Goal: Go to known website: Access a specific website the user already knows

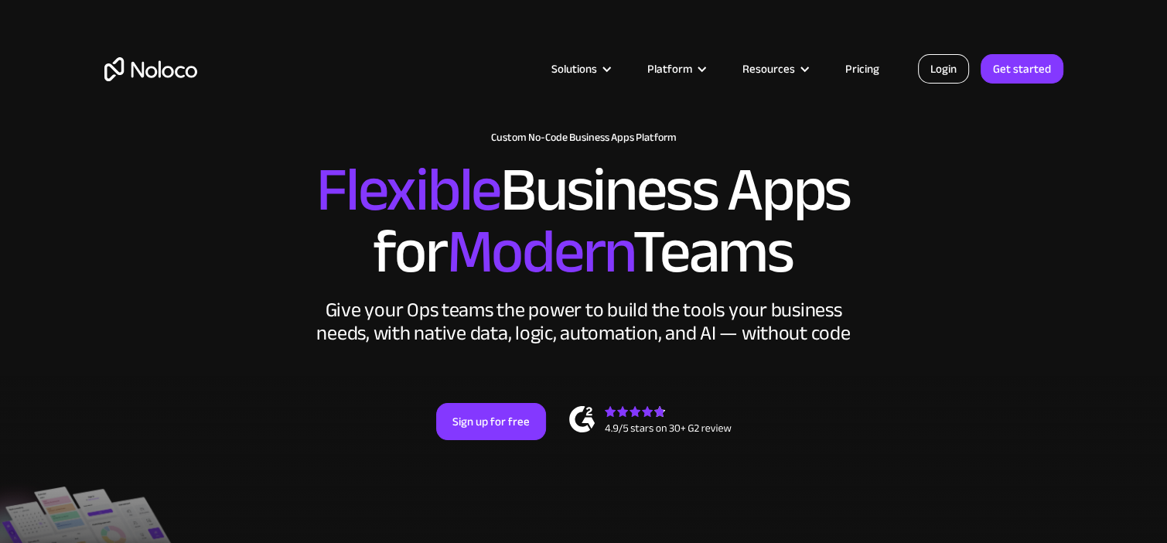
click at [931, 75] on link "Login" at bounding box center [943, 68] width 51 height 29
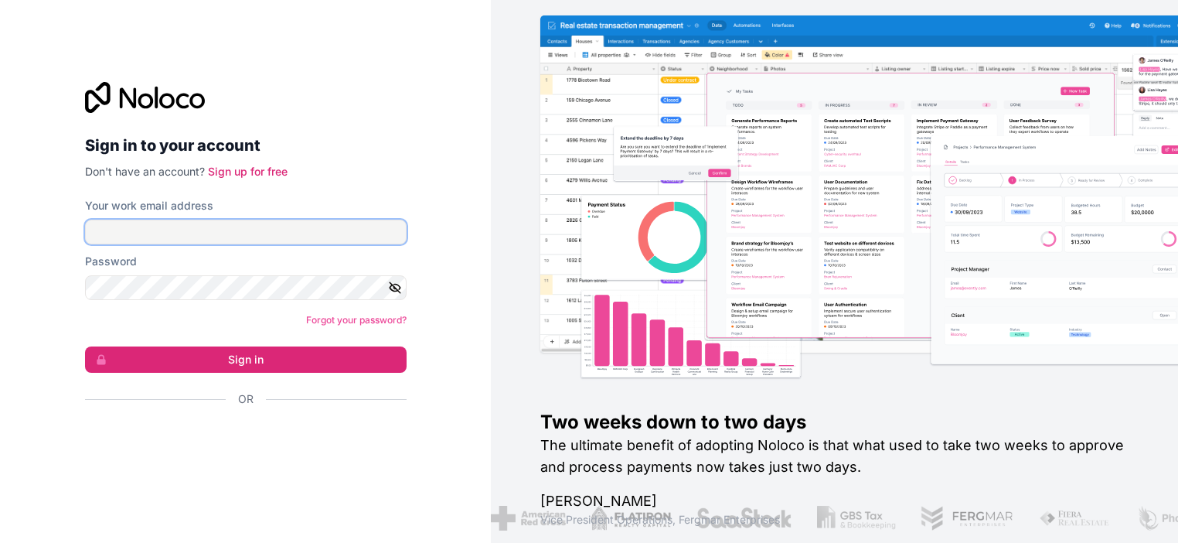
click at [274, 223] on input "Your work email address" at bounding box center [246, 232] width 322 height 25
type input "grace@kota.io"
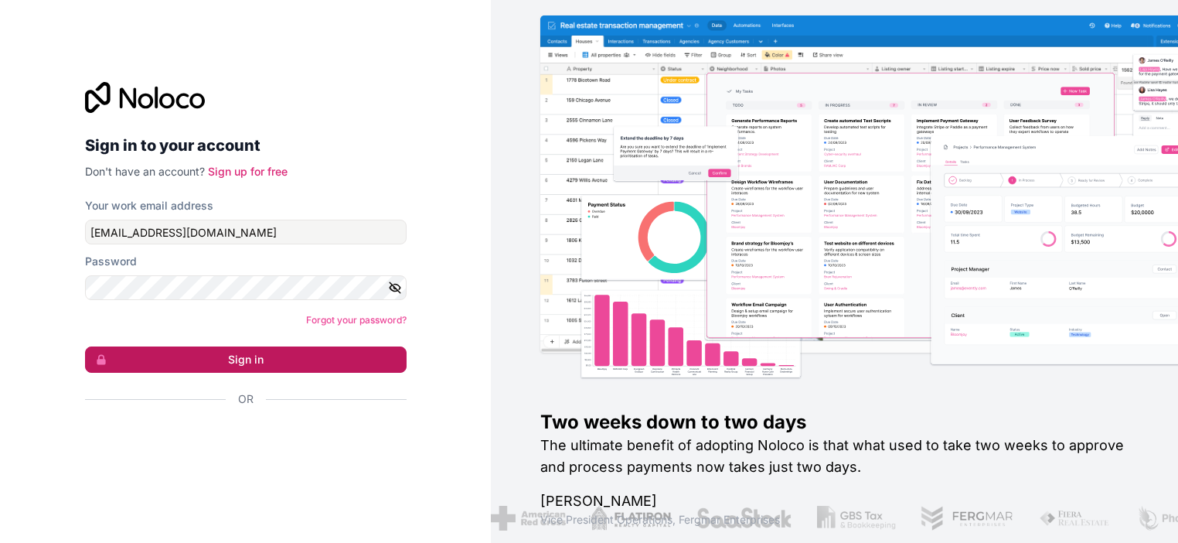
click at [223, 354] on button "Sign in" at bounding box center [246, 359] width 322 height 26
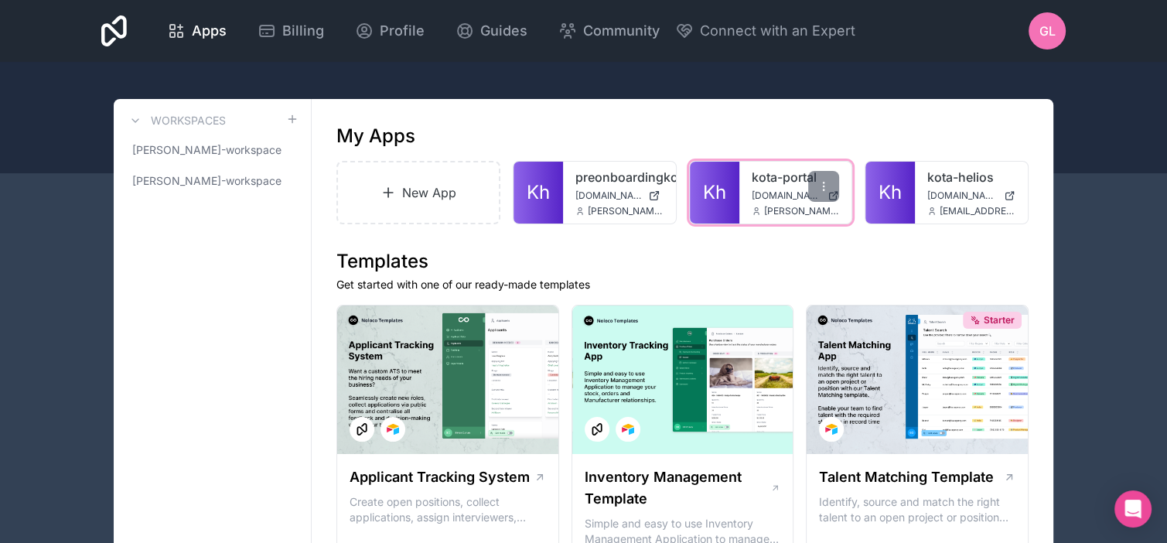
click at [739, 196] on div "kota-portal hub.kota.io trevor@kota.io" at bounding box center [795, 193] width 113 height 62
click at [727, 192] on link "Kh" at bounding box center [714, 193] width 49 height 62
